Goal: Navigation & Orientation: Find specific page/section

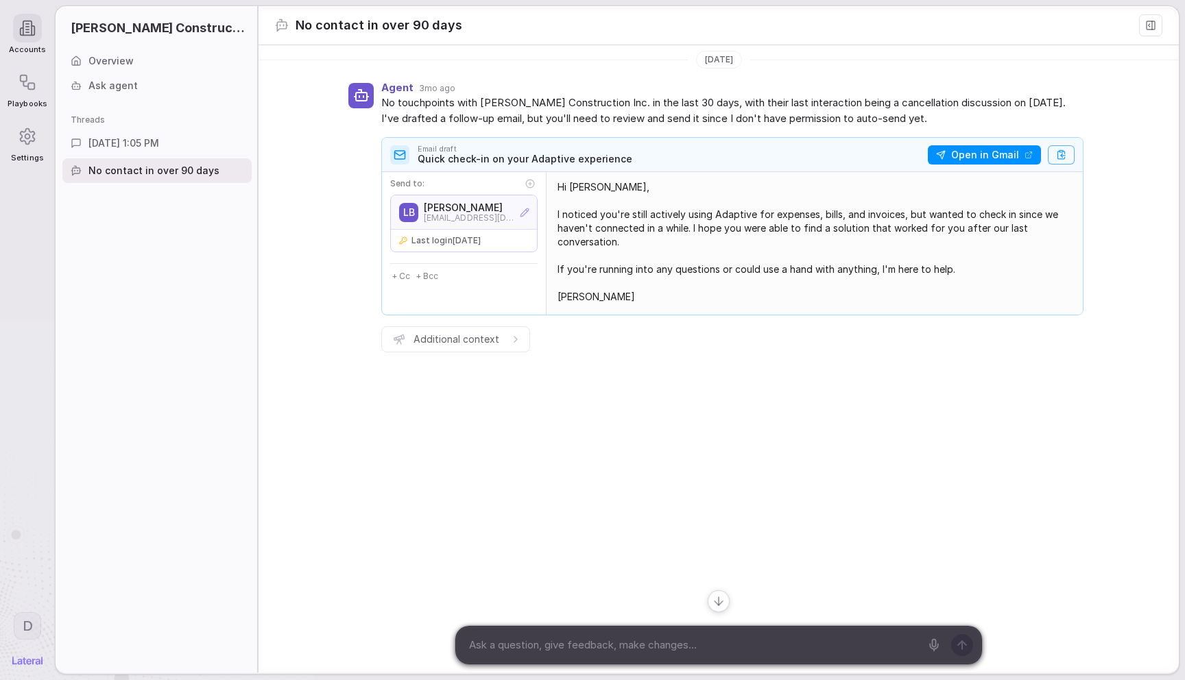
click at [339, 169] on div "Agent 3mo ago No touchpoints with [PERSON_NAME] Construction Inc. in the last 3…" at bounding box center [719, 221] width 920 height 295
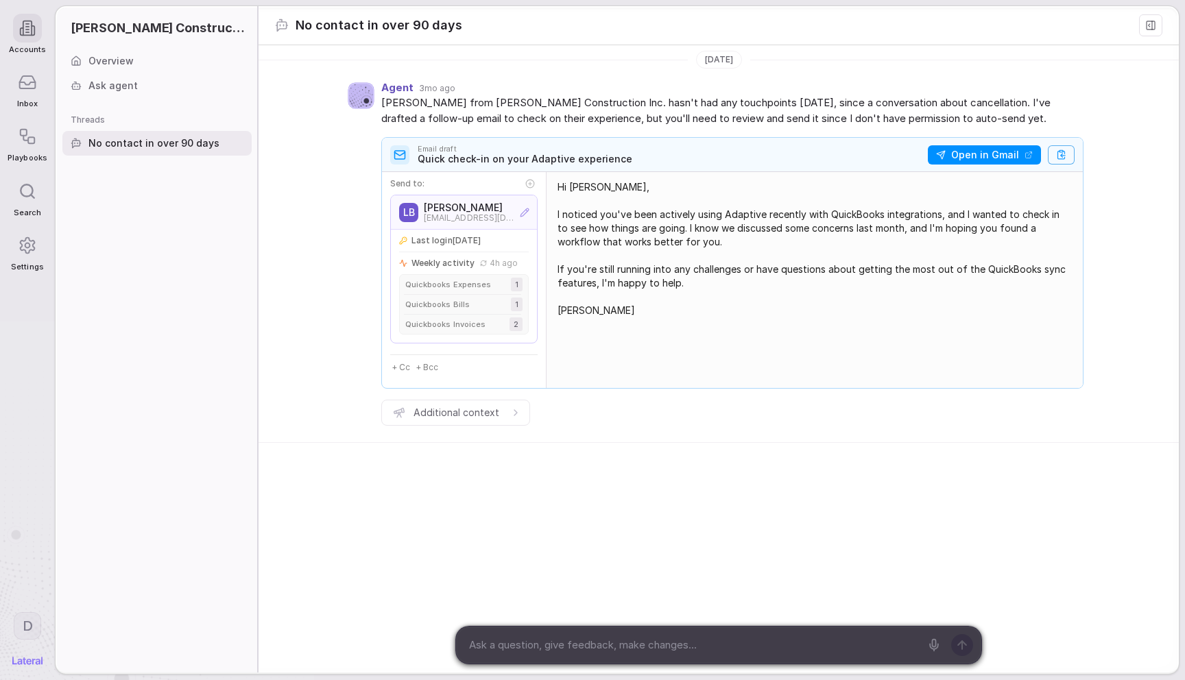
click at [1153, 29] on icon at bounding box center [1150, 25] width 11 height 11
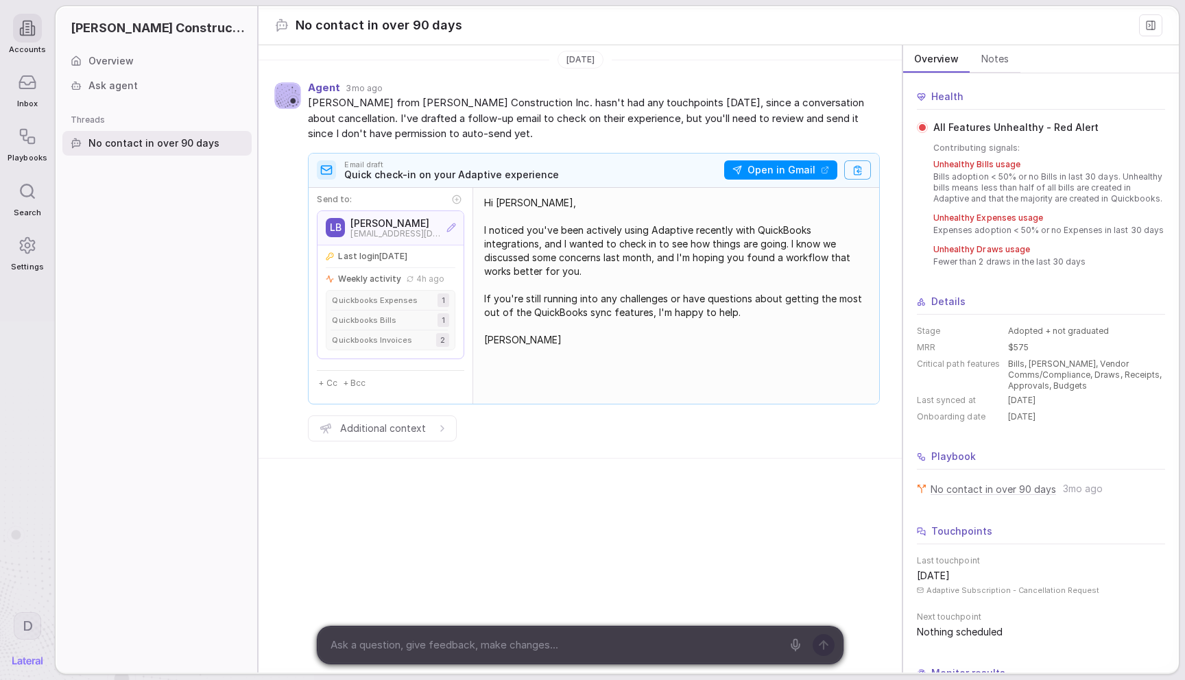
click at [1153, 29] on rect at bounding box center [1151, 25] width 8 height 8
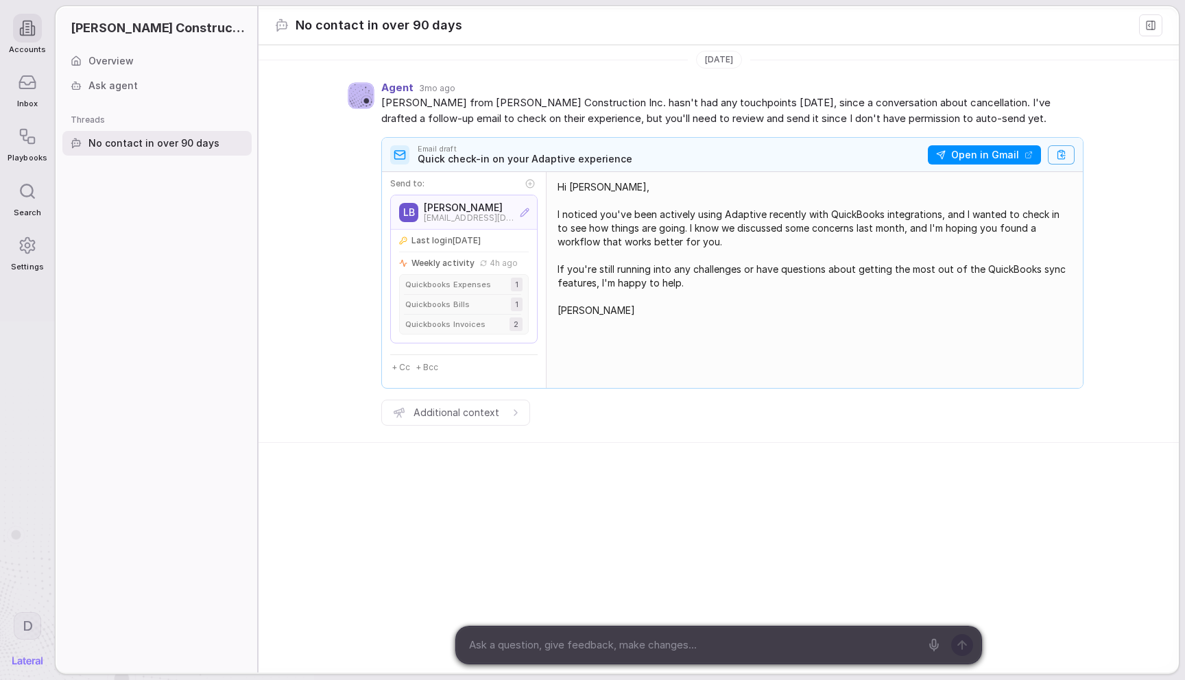
click at [723, 98] on div "Agent 3mo ago Lauren from Tom Christian Construction Inc. hasn't had any touchp…" at bounding box center [732, 258] width 702 height 352
click at [1148, 31] on button at bounding box center [1150, 25] width 23 height 22
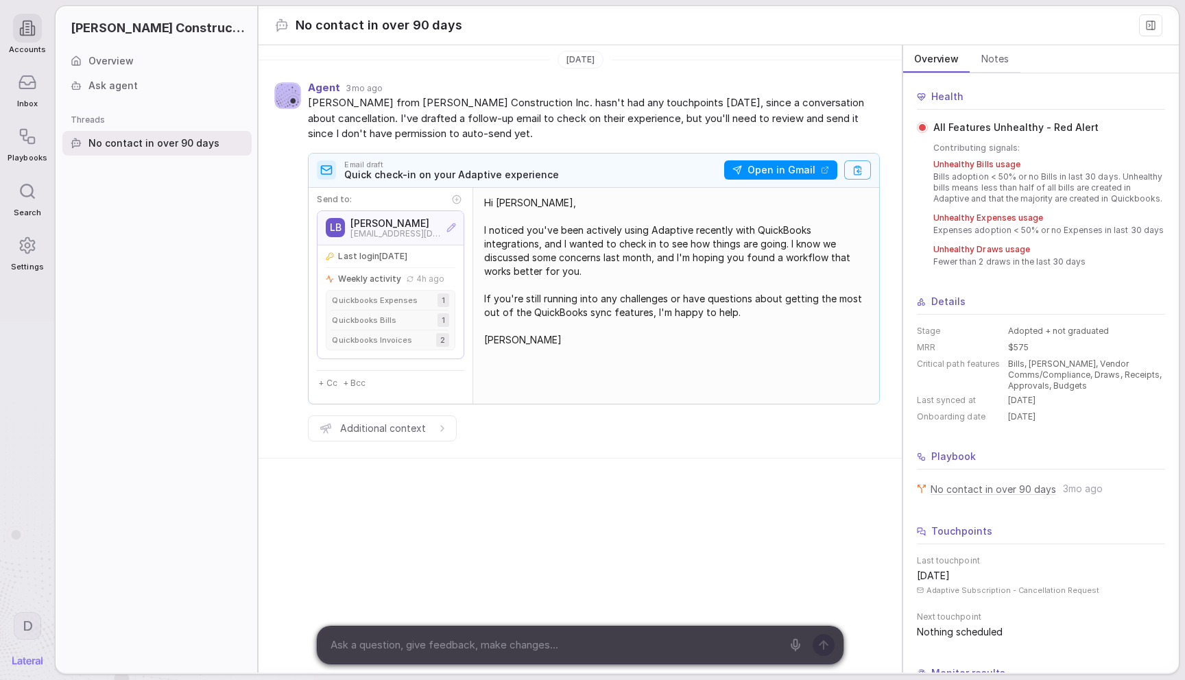
click at [1148, 30] on icon at bounding box center [1150, 25] width 11 height 11
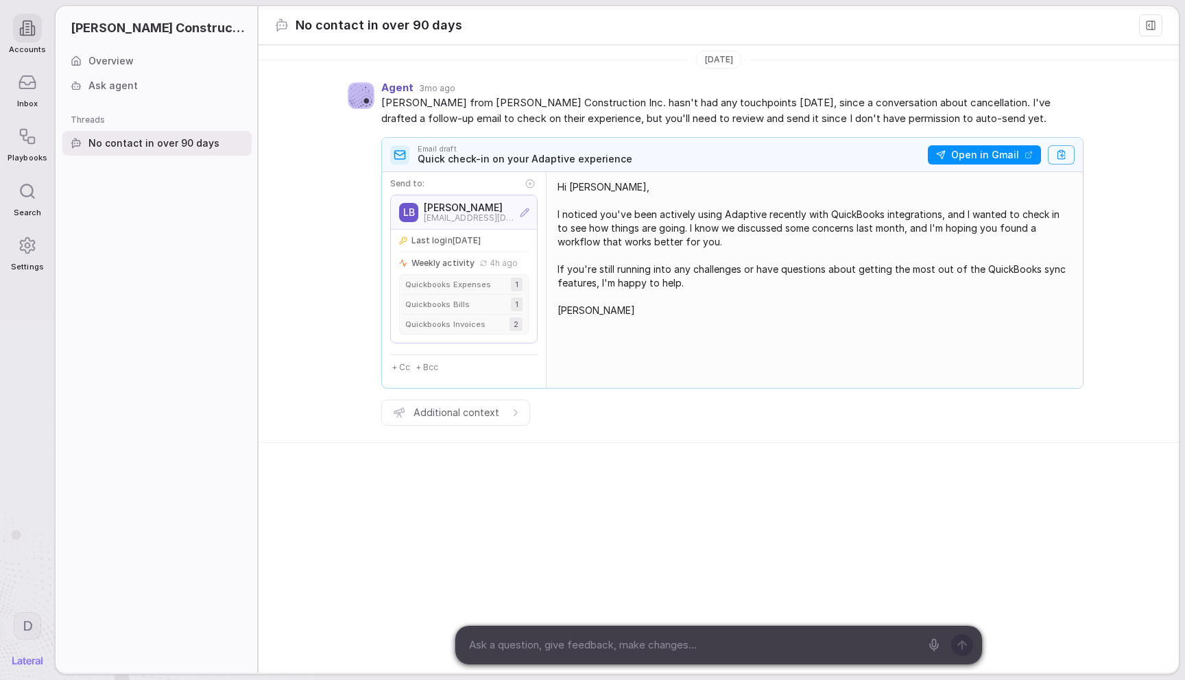
click at [706, 122] on span "[PERSON_NAME] from [PERSON_NAME] Construction Inc. hasn't had any touchpoints […" at bounding box center [732, 110] width 702 height 31
click at [851, 94] on div "Agent 3mo ago" at bounding box center [732, 88] width 702 height 12
click at [1149, 23] on icon at bounding box center [1150, 25] width 11 height 11
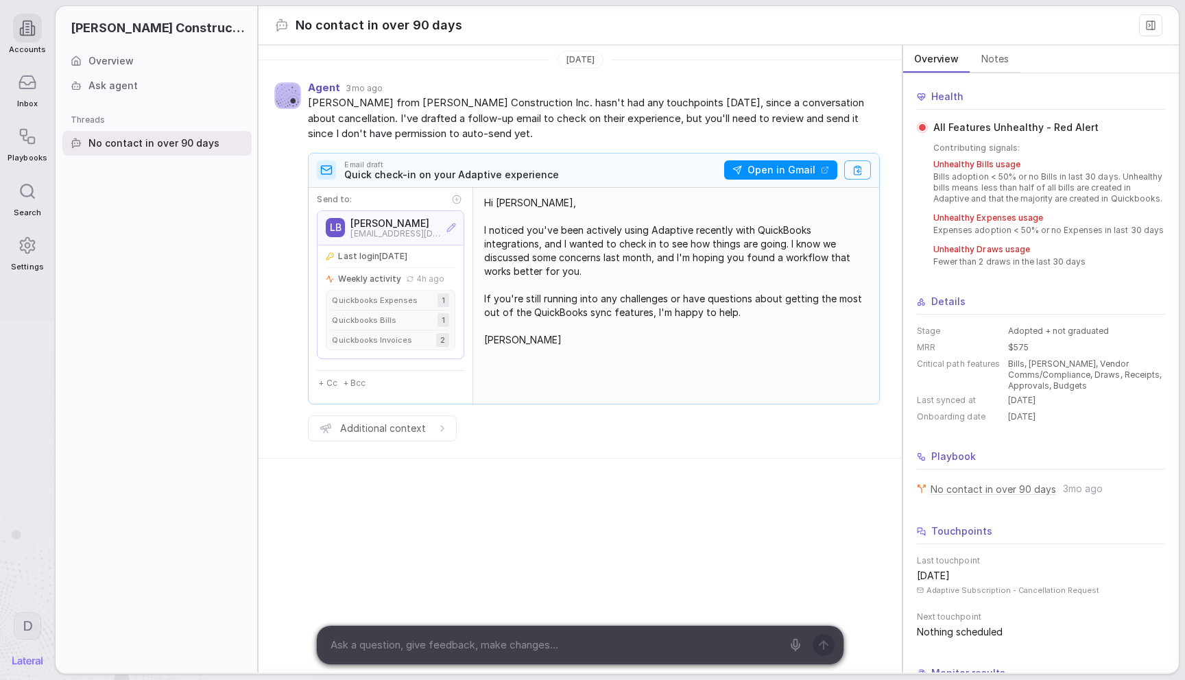
click at [1149, 23] on icon at bounding box center [1150, 25] width 11 height 11
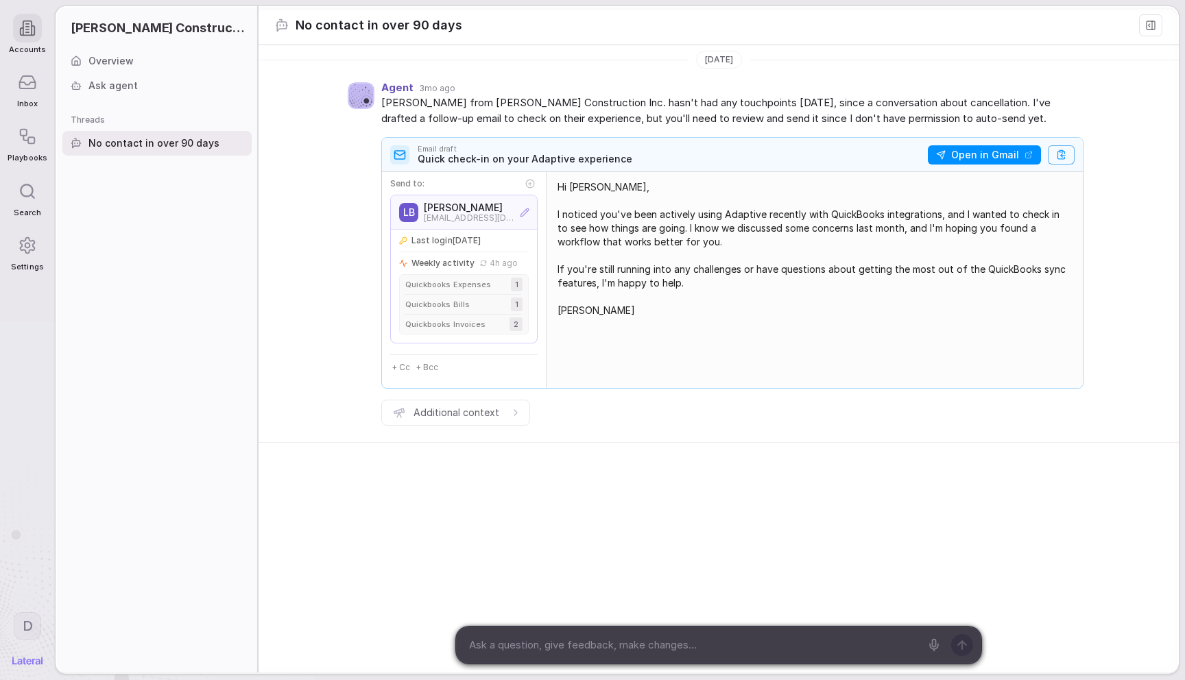
click at [669, 109] on span "[PERSON_NAME] from [PERSON_NAME] Construction Inc. hasn't had any touchpoints […" at bounding box center [732, 110] width 702 height 31
click at [130, 75] on div "Ask agent" at bounding box center [156, 85] width 189 height 25
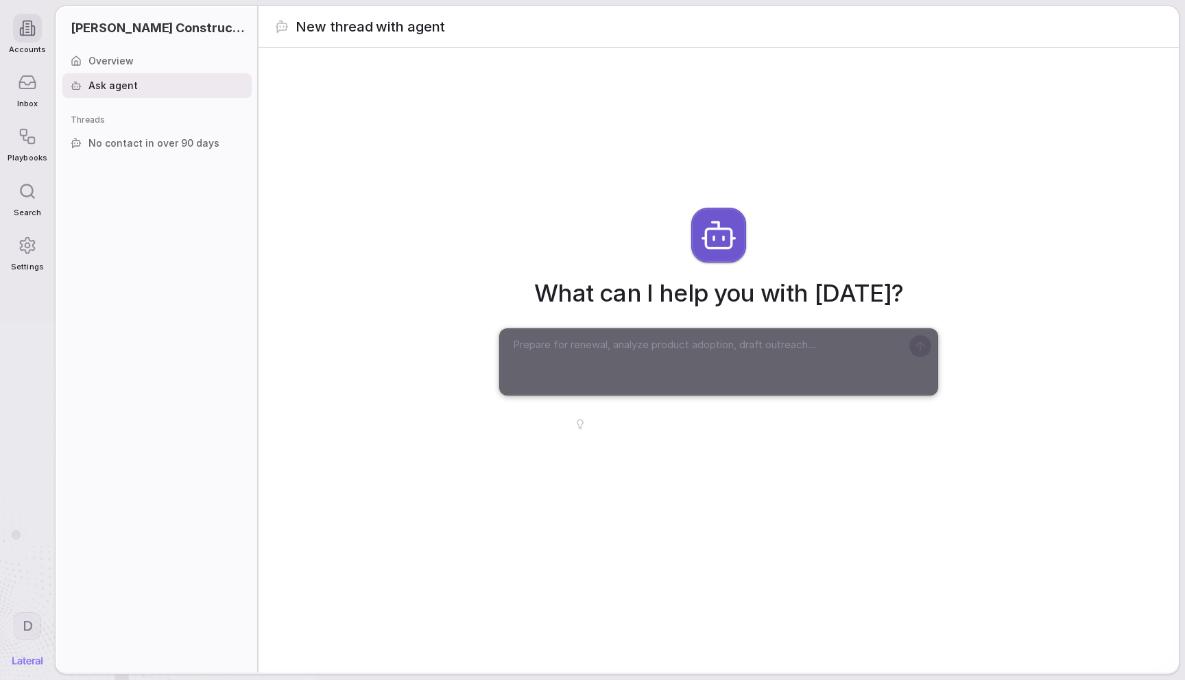
click at [136, 64] on div "Overview" at bounding box center [156, 61] width 189 height 25
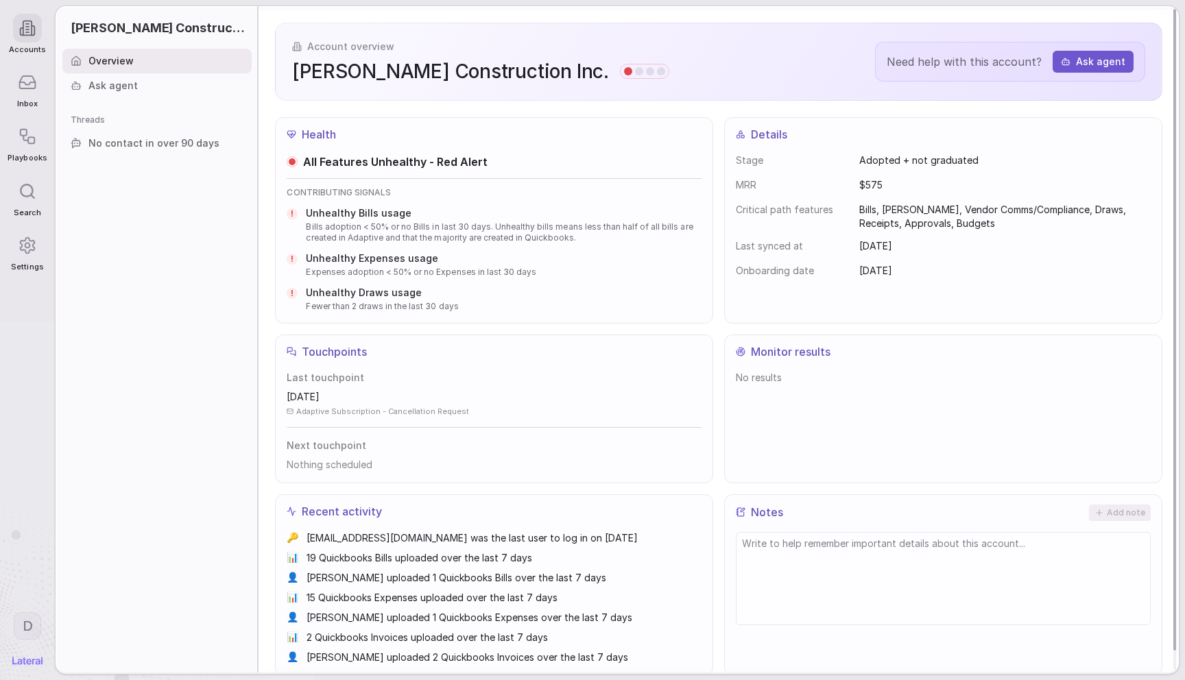
scroll to position [20, 0]
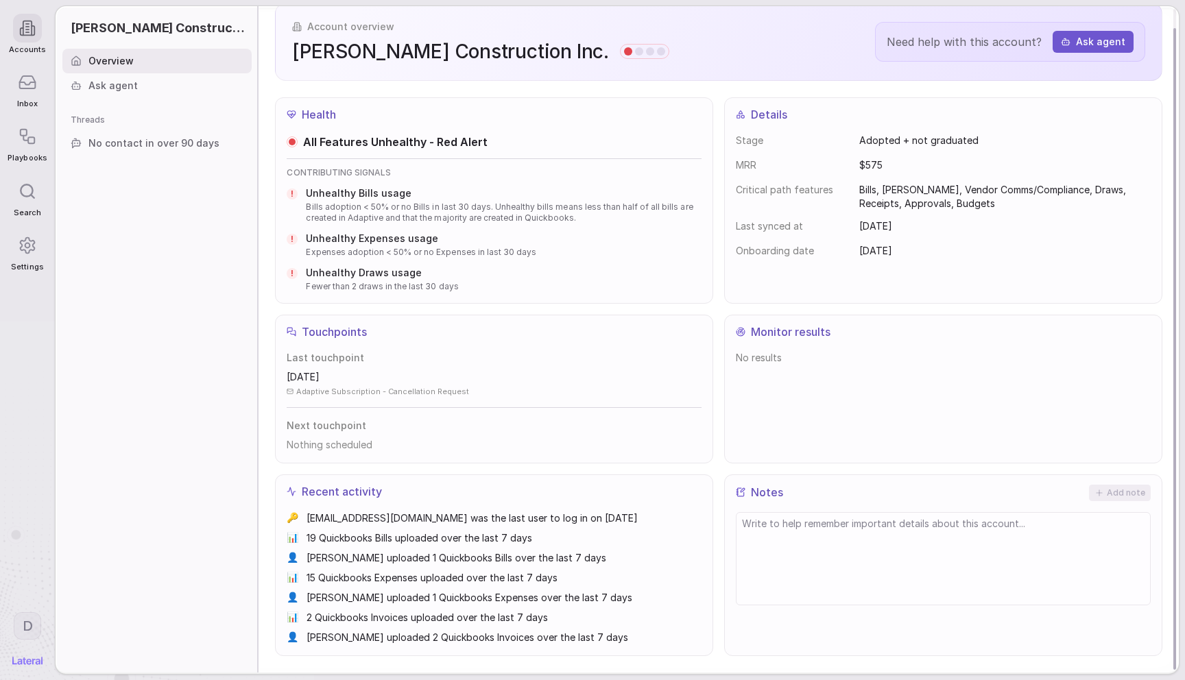
click at [597, 185] on div "CONTRIBUTING SIGNALS ! Unhealthy Bills usage Bills adoption < 50% or no Bills i…" at bounding box center [494, 229] width 415 height 125
click at [16, 30] on div at bounding box center [27, 28] width 29 height 29
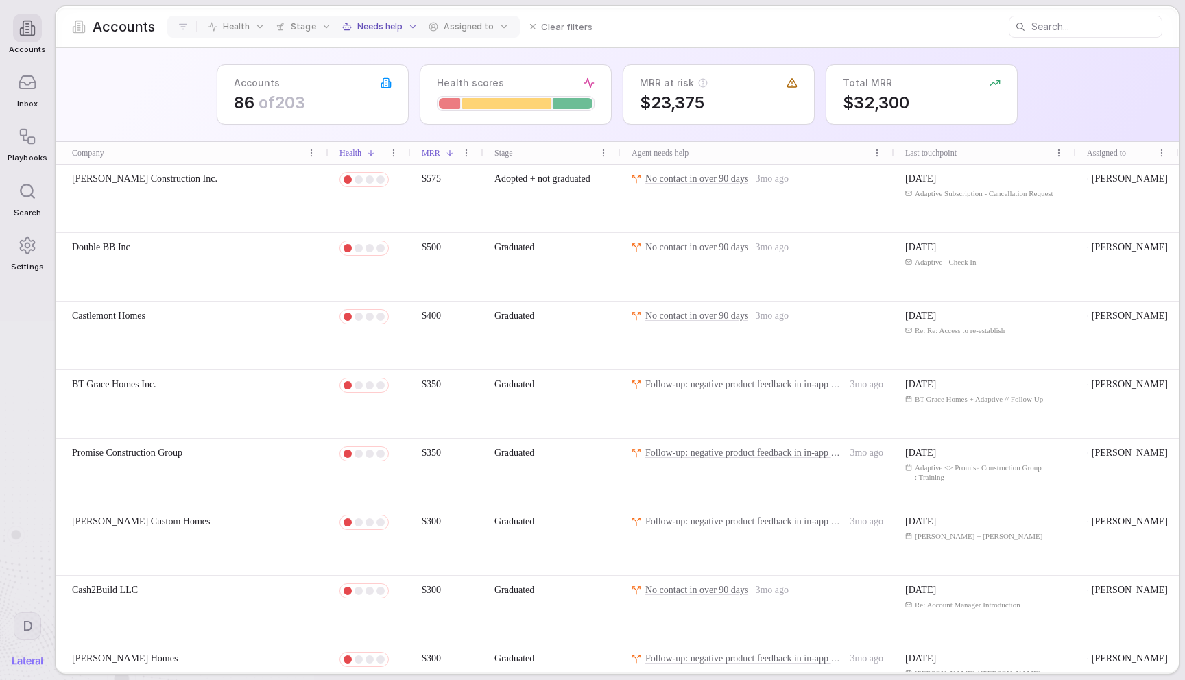
drag, startPoint x: 19, startPoint y: 89, endPoint x: 49, endPoint y: 97, distance: 31.1
click at [20, 88] on icon at bounding box center [28, 82] width 16 height 12
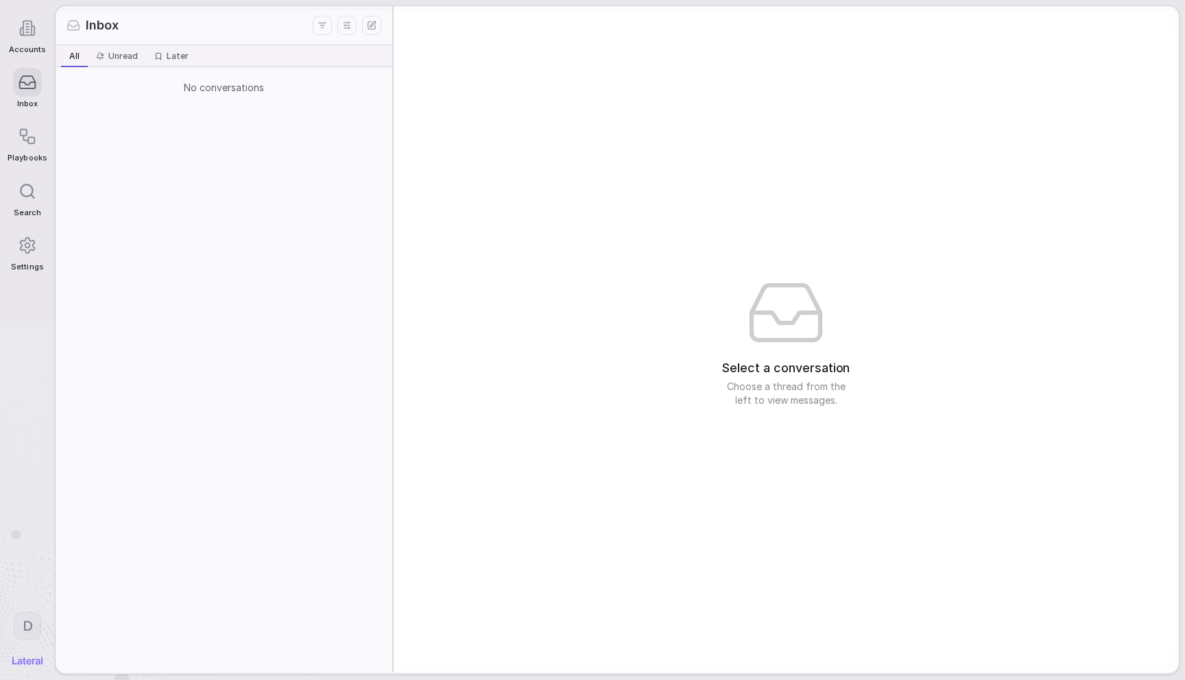
click at [167, 160] on div "No conversations" at bounding box center [224, 370] width 337 height 606
drag, startPoint x: 0, startPoint y: 0, endPoint x: 168, endPoint y: 158, distance: 231.0
click at [168, 158] on div "No conversations" at bounding box center [224, 370] width 337 height 606
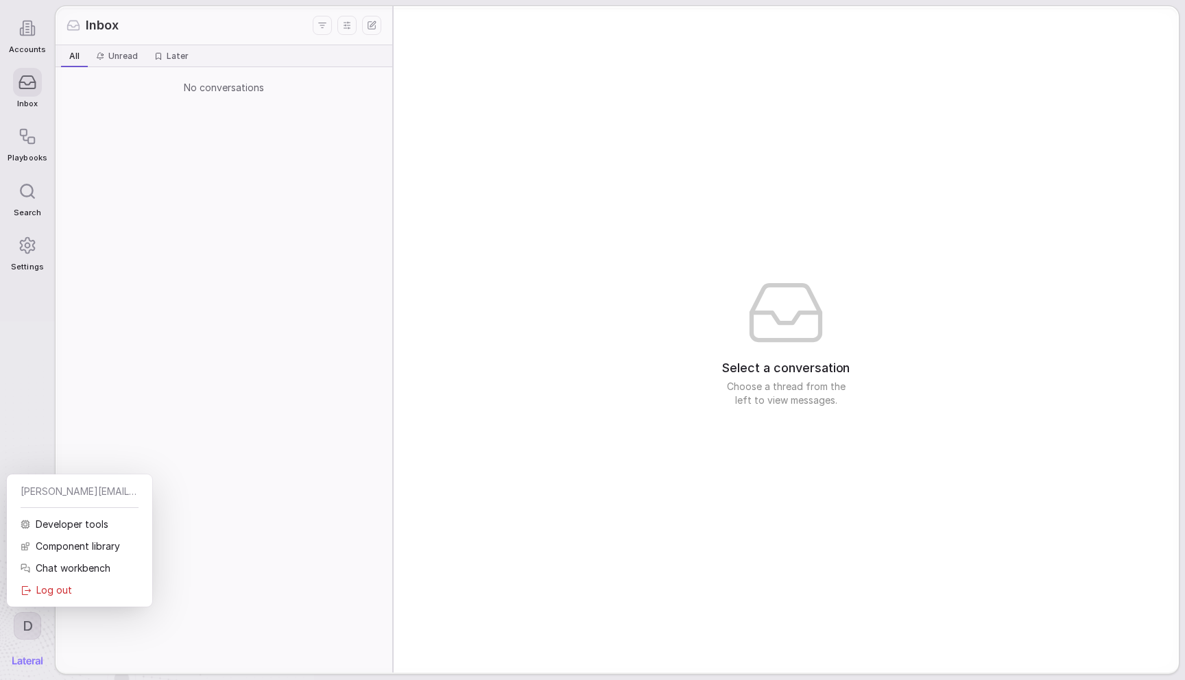
click at [25, 623] on html "Accounts Inbox Playbooks Search Settings D Inbox All All Unread Unread Later La…" at bounding box center [592, 340] width 1185 height 680
click at [89, 586] on div "Log out" at bounding box center [79, 591] width 134 height 22
